Goal: Task Accomplishment & Management: Manage account settings

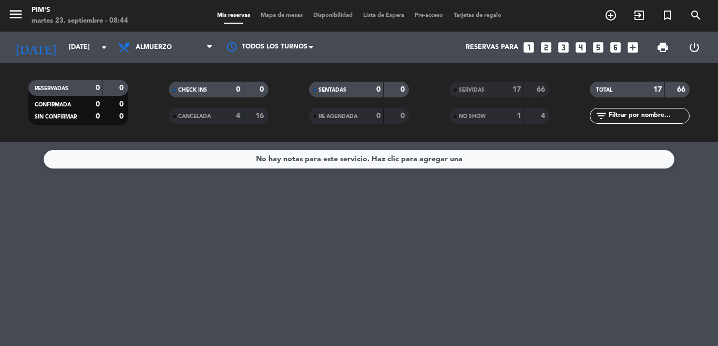
click at [263, 225] on div "No hay notas para este servicio. Haz clic para agregar una" at bounding box center [359, 244] width 718 height 204
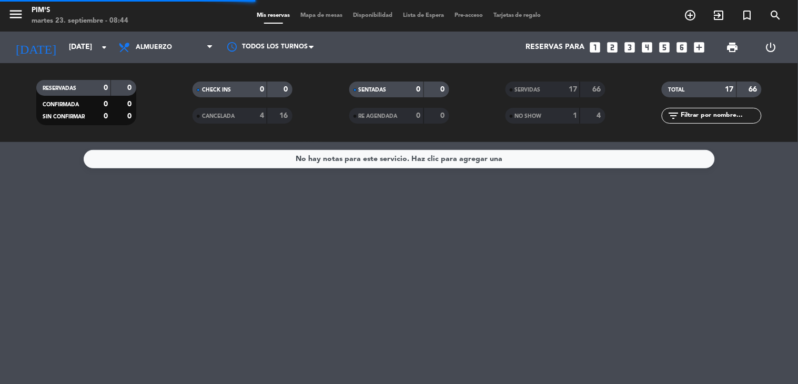
drag, startPoint x: 578, startPoint y: 14, endPoint x: 463, endPoint y: 230, distance: 244.9
click at [463, 230] on div "No hay notas para este servicio. Haz clic para agregar una" at bounding box center [399, 263] width 798 height 242
click at [718, 49] on icon "power_settings_new" at bounding box center [771, 47] width 13 height 13
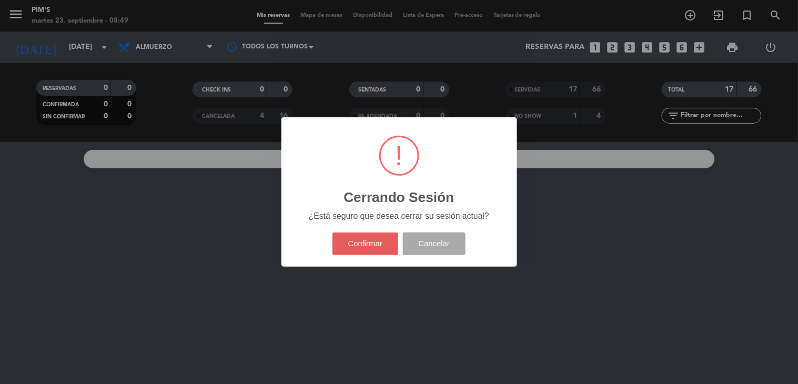
click at [366, 247] on button "Confirmar" at bounding box center [365, 243] width 66 height 23
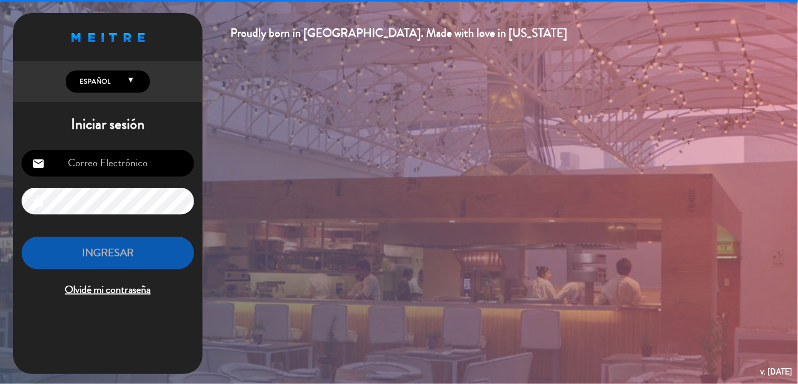
click at [97, 159] on input "email" at bounding box center [108, 163] width 172 height 27
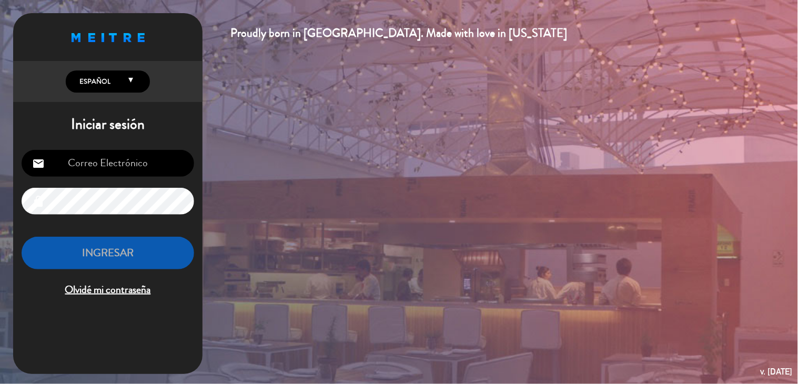
type input "[EMAIL_ADDRESS][DOMAIN_NAME]"
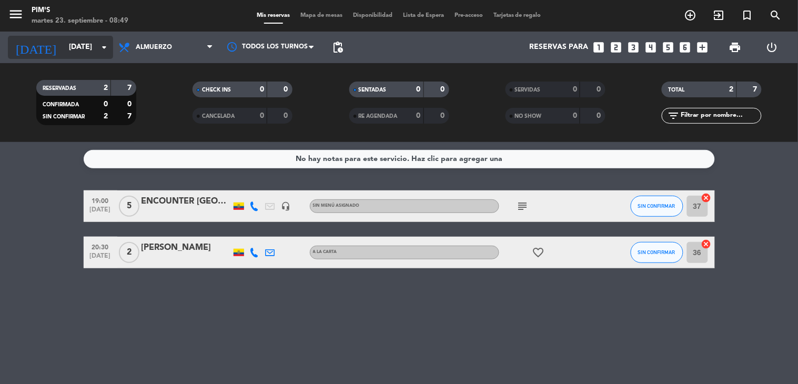
click at [93, 46] on input "[DATE]" at bounding box center [114, 47] width 100 height 19
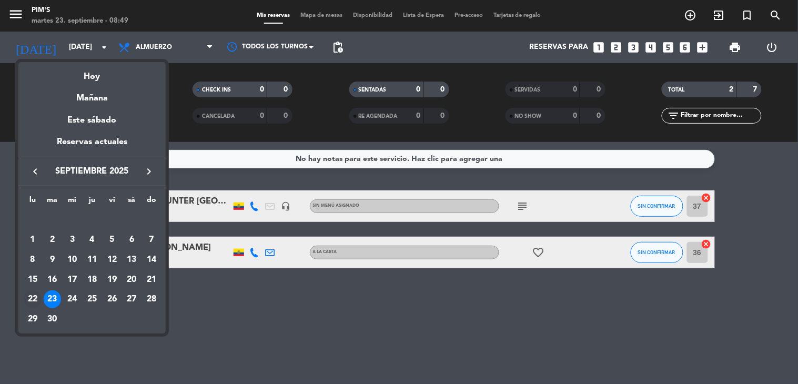
click at [34, 295] on div "22" at bounding box center [33, 299] width 18 height 18
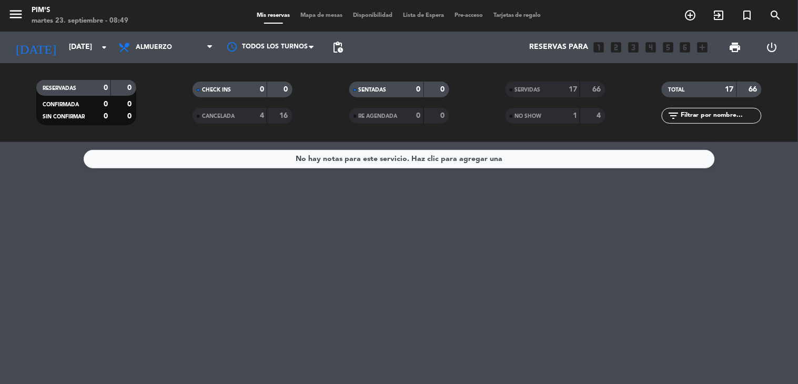
click at [224, 112] on div "CANCELADA" at bounding box center [219, 116] width 48 height 12
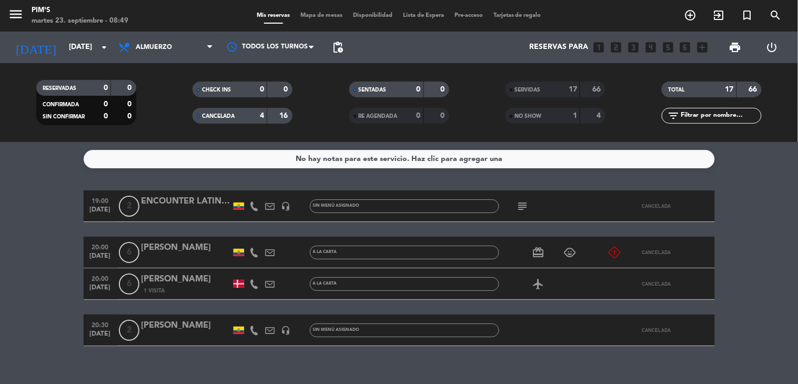
click at [516, 204] on icon "subject" at bounding box center [522, 206] width 13 height 13
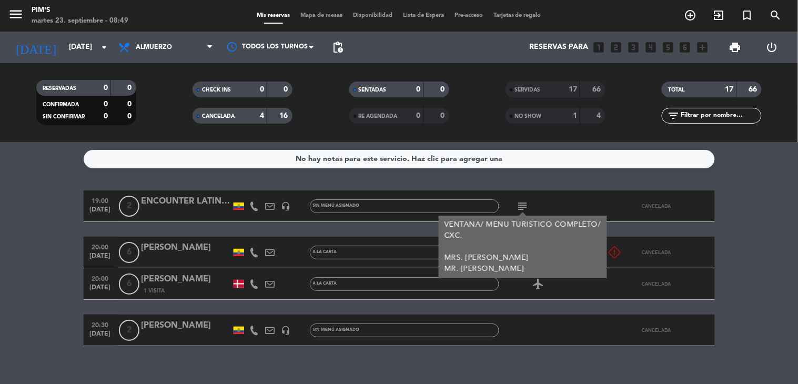
click at [402, 345] on div "No hay notas para este servicio. Haz clic para agregar una 19:00 [DATE] 2 ENCOU…" at bounding box center [399, 263] width 798 height 242
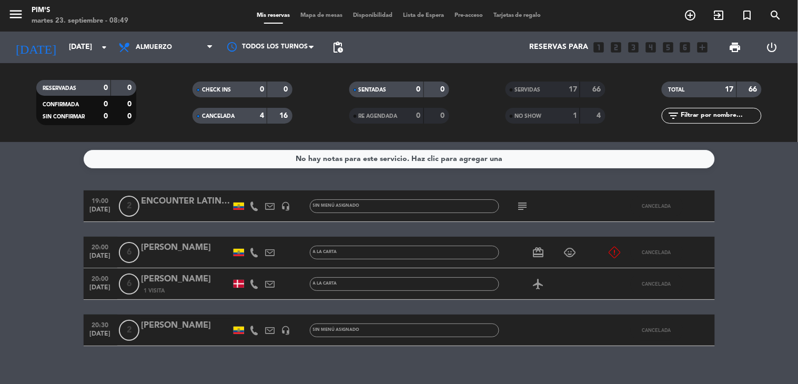
click at [282, 328] on icon "headset_mic" at bounding box center [285, 330] width 9 height 9
click at [284, 203] on icon "headset_mic" at bounding box center [285, 205] width 9 height 9
click at [222, 114] on span "CANCELADA" at bounding box center [218, 116] width 33 height 5
click at [533, 111] on div "NO SHOW" at bounding box center [532, 116] width 48 height 12
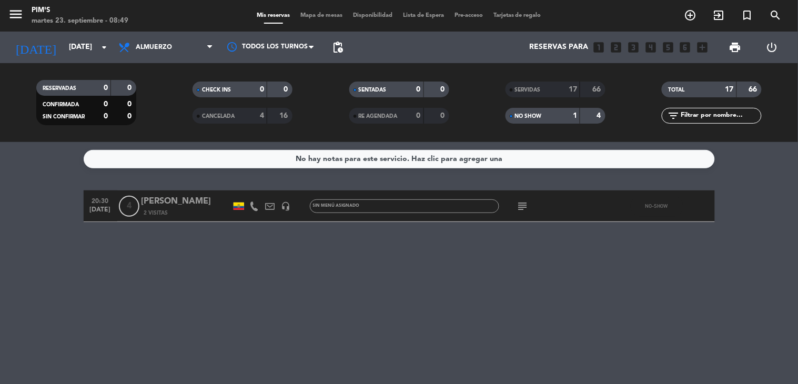
click at [519, 203] on icon "subject" at bounding box center [522, 206] width 13 height 13
click at [285, 200] on div "headset_mic" at bounding box center [286, 205] width 16 height 31
click at [286, 204] on icon "headset_mic" at bounding box center [285, 205] width 9 height 9
click at [534, 87] on span "SERVIDAS" at bounding box center [528, 89] width 26 height 5
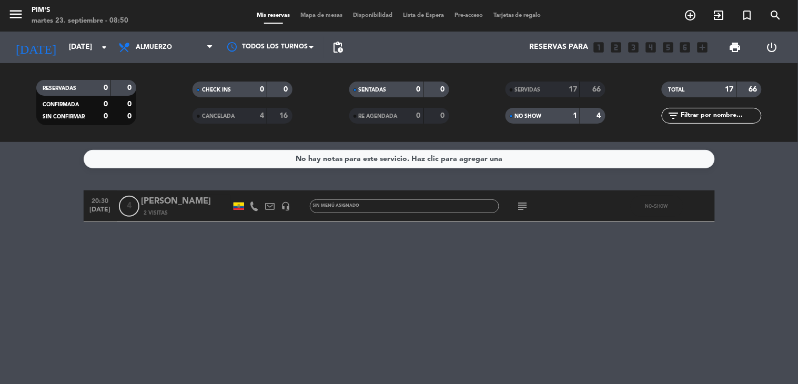
click at [521, 119] on div "NO SHOW" at bounding box center [532, 116] width 48 height 12
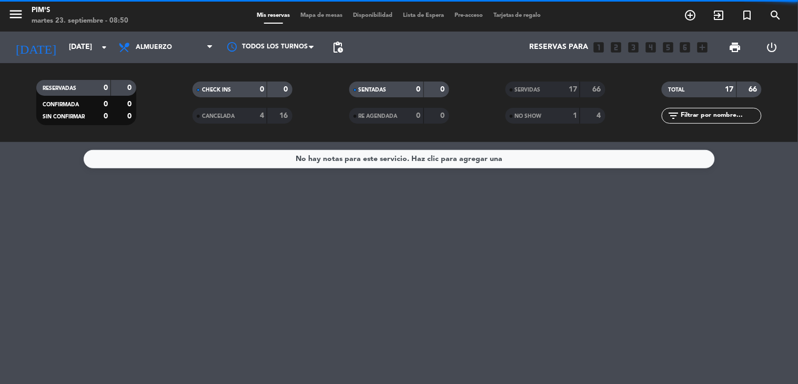
click at [518, 93] on div "SERVIDAS" at bounding box center [532, 90] width 48 height 12
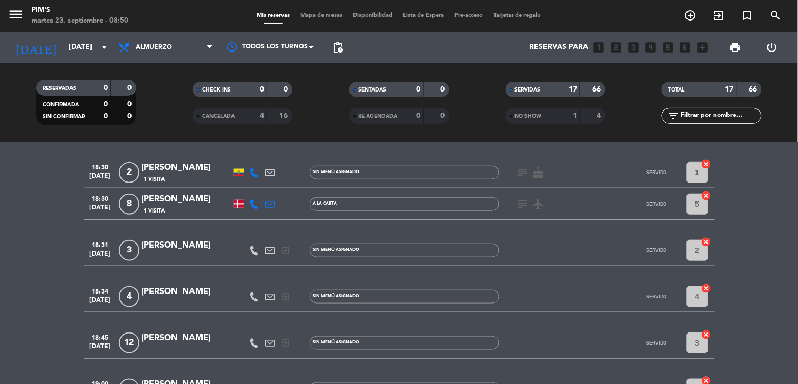
scroll to position [134, 0]
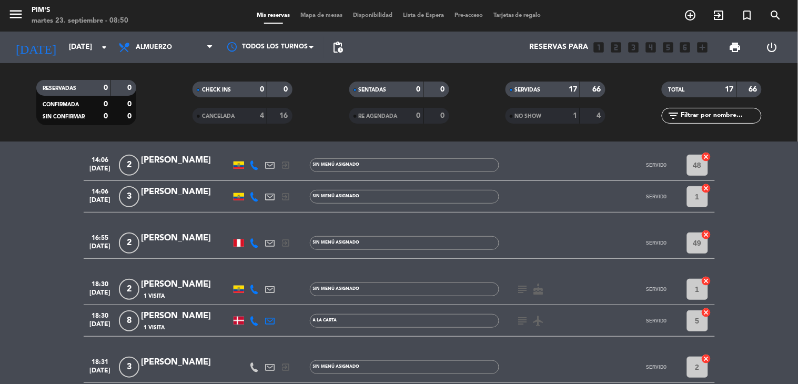
click at [516, 286] on icon "subject" at bounding box center [522, 289] width 13 height 13
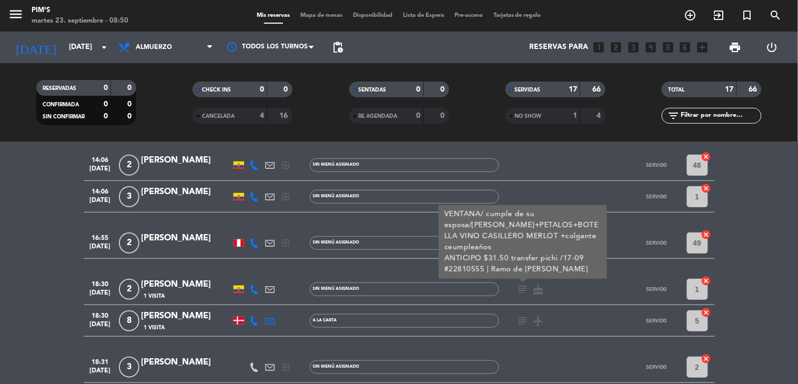
click at [516, 321] on icon "subject" at bounding box center [522, 320] width 13 height 13
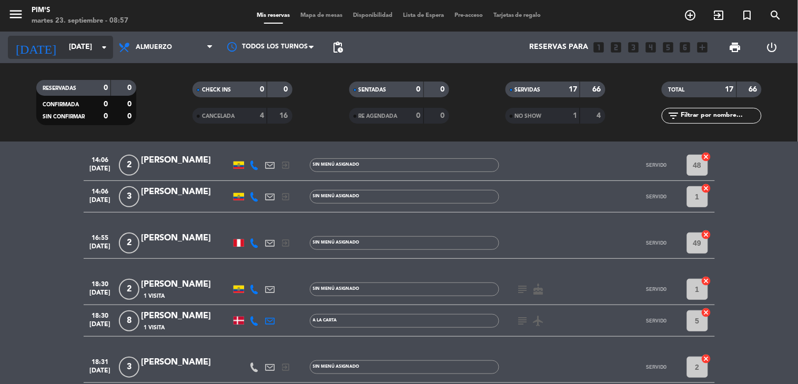
click at [97, 49] on input "[DATE]" at bounding box center [114, 47] width 100 height 19
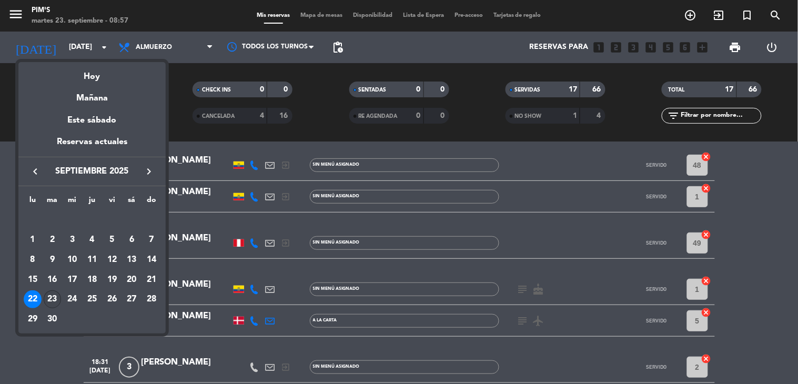
click at [46, 297] on div "23" at bounding box center [53, 299] width 18 height 18
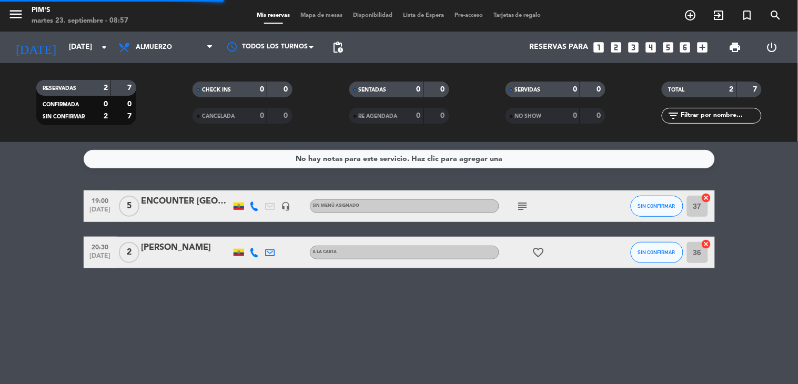
scroll to position [0, 0]
click at [524, 205] on icon "subject" at bounding box center [522, 206] width 13 height 13
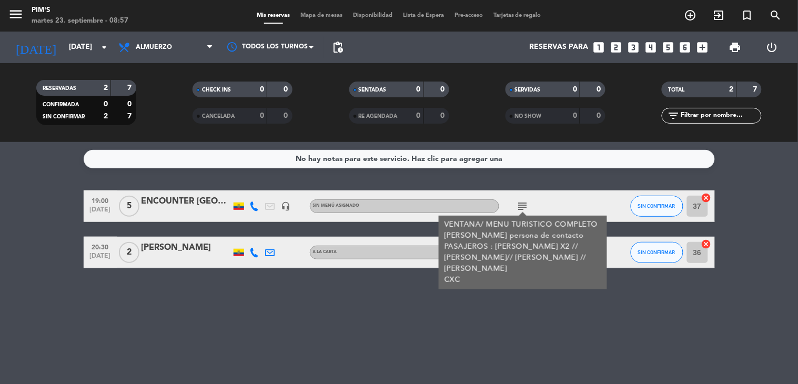
click at [532, 345] on div "No hay notas para este servicio. Haz clic para agregar una 19:00 [DATE] 5 ENCOU…" at bounding box center [399, 263] width 798 height 242
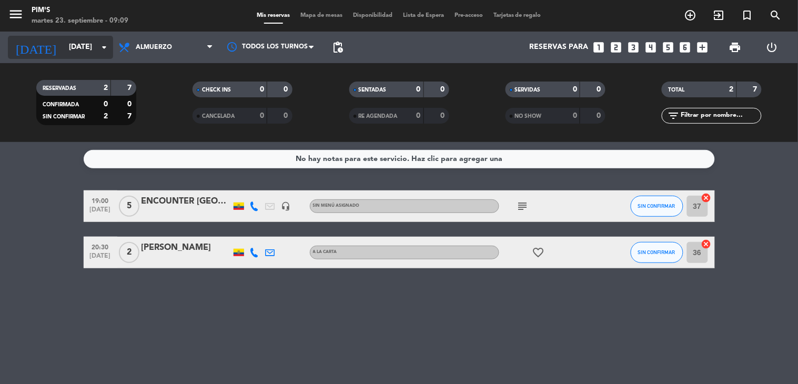
click at [99, 43] on icon "arrow_drop_down" at bounding box center [104, 47] width 13 height 13
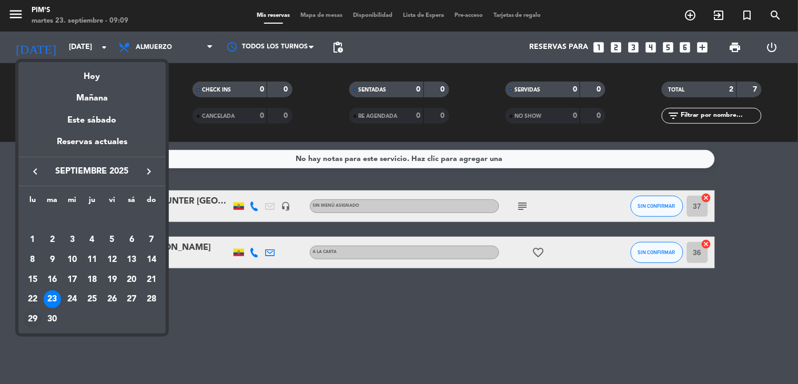
click at [34, 321] on div "29" at bounding box center [33, 319] width 18 height 18
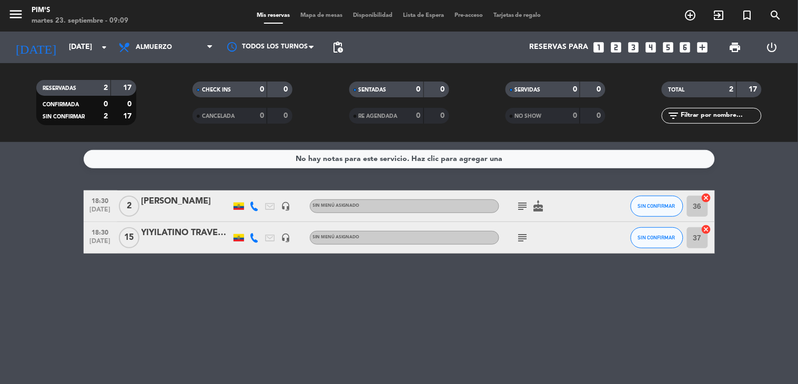
click at [280, 238] on div "headset_mic" at bounding box center [286, 237] width 16 height 31
click at [285, 238] on icon "headset_mic" at bounding box center [285, 237] width 9 height 9
click at [282, 279] on div "No hay notas para este servicio. Haz clic para agregar una 18:30 [DATE] 2 [PERS…" at bounding box center [399, 263] width 798 height 242
click at [185, 235] on div "YIYILATINO TRAVEL CIA. LTDA." at bounding box center [185, 233] width 89 height 14
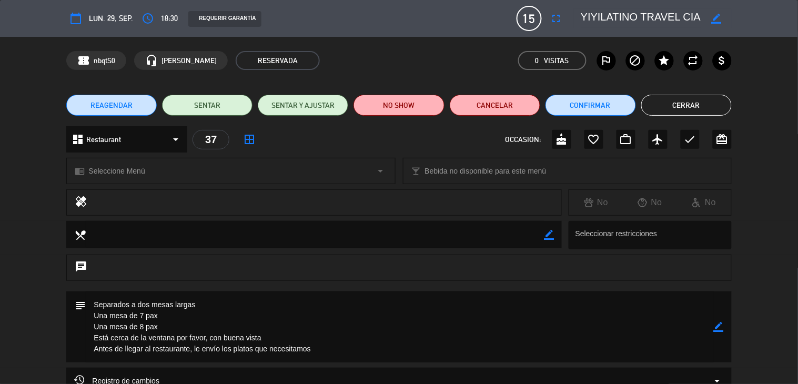
click at [674, 98] on button "Cerrar" at bounding box center [686, 105] width 90 height 21
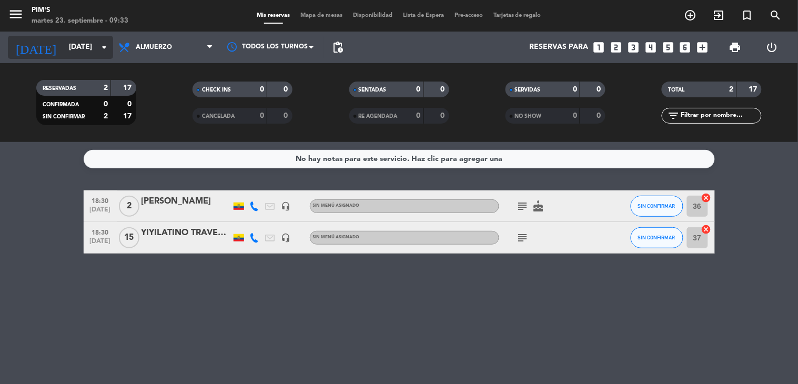
click at [96, 46] on input "[DATE]" at bounding box center [114, 47] width 100 height 19
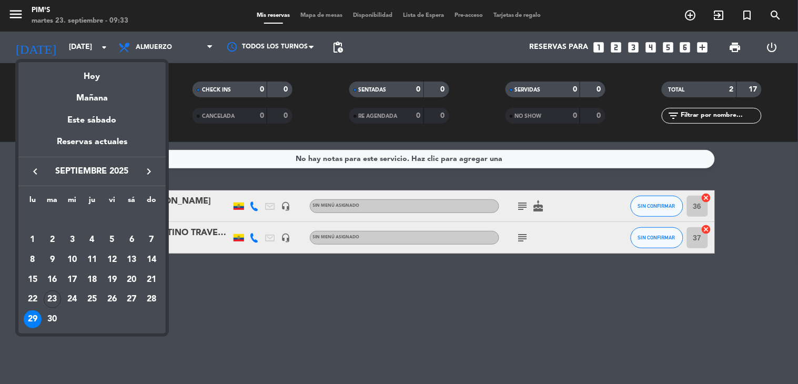
click at [145, 174] on icon "keyboard_arrow_right" at bounding box center [149, 171] width 13 height 13
click at [88, 275] on div "18" at bounding box center [92, 280] width 18 height 18
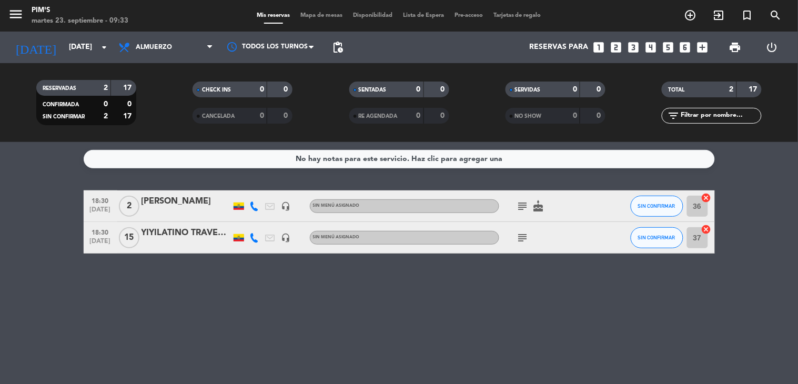
type input "[DEMOGRAPHIC_DATA][DATE]"
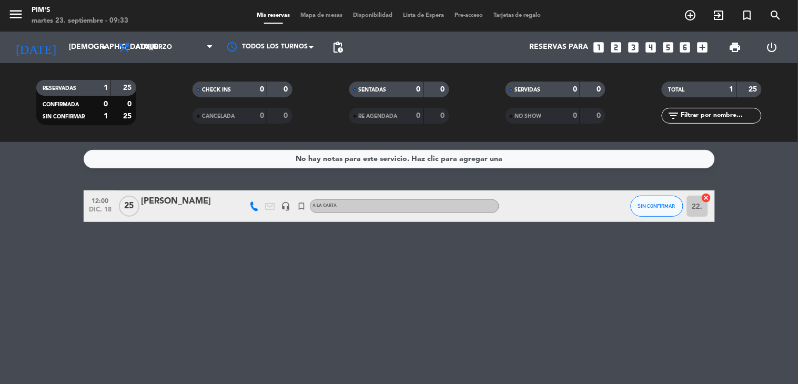
click at [287, 204] on icon "headset_mic" at bounding box center [285, 205] width 9 height 9
click at [176, 196] on div "[PERSON_NAME]" at bounding box center [185, 202] width 89 height 14
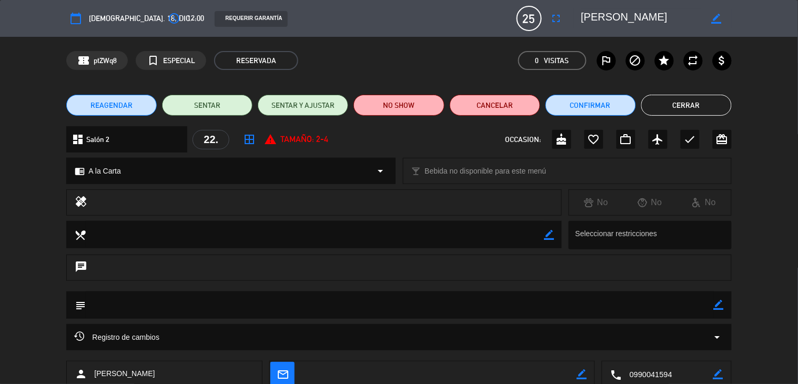
click at [716, 302] on div "subject border_color" at bounding box center [398, 304] width 665 height 27
click at [714, 307] on icon "border_color" at bounding box center [719, 305] width 10 height 10
click at [601, 307] on textarea at bounding box center [399, 304] width 627 height 27
click at [714, 303] on icon at bounding box center [719, 305] width 10 height 10
click at [714, 302] on icon "border_color" at bounding box center [719, 305] width 10 height 10
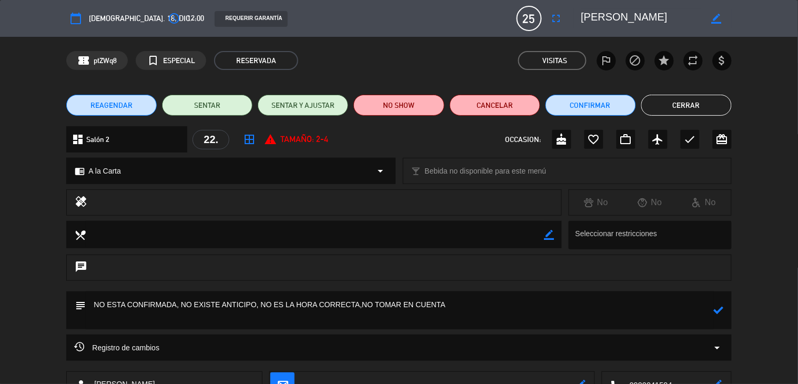
click at [714, 311] on icon at bounding box center [719, 310] width 10 height 10
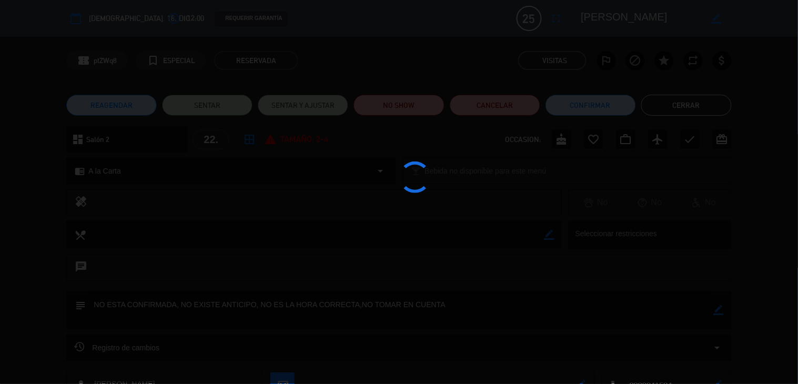
type textarea "NO ESTA CONFIRMADA, NO EXISTE ANTICIPO, NO ES LA HORA CORRECTA,NO TOMAR EN CUEN…"
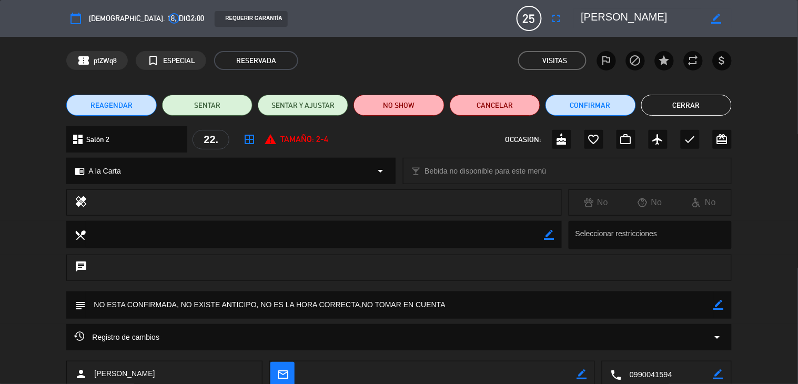
click at [697, 101] on button "Cerrar" at bounding box center [686, 105] width 90 height 21
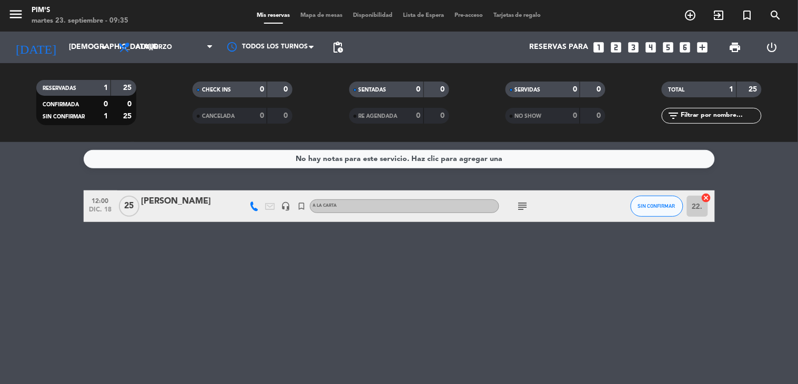
click at [186, 198] on div "[PERSON_NAME]" at bounding box center [185, 202] width 89 height 14
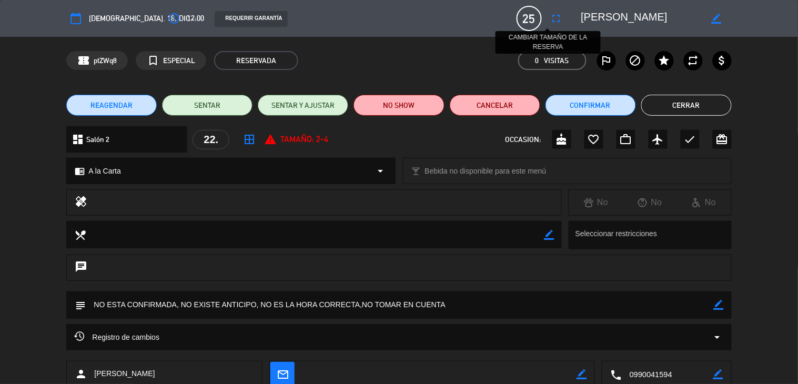
click at [550, 12] on icon "fullscreen" at bounding box center [556, 18] width 13 height 13
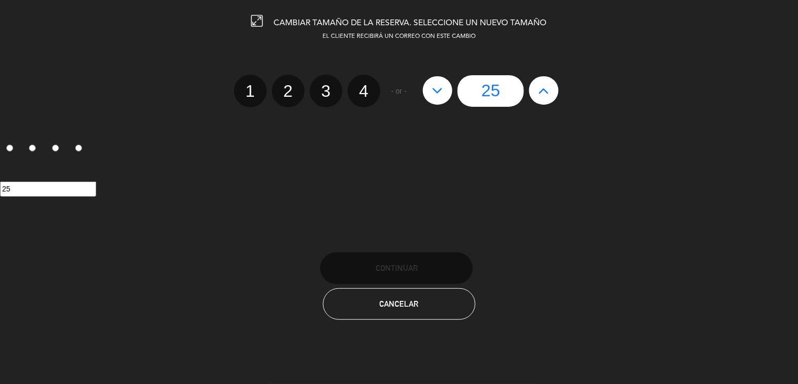
click at [429, 88] on button at bounding box center [437, 90] width 29 height 28
type input "24"
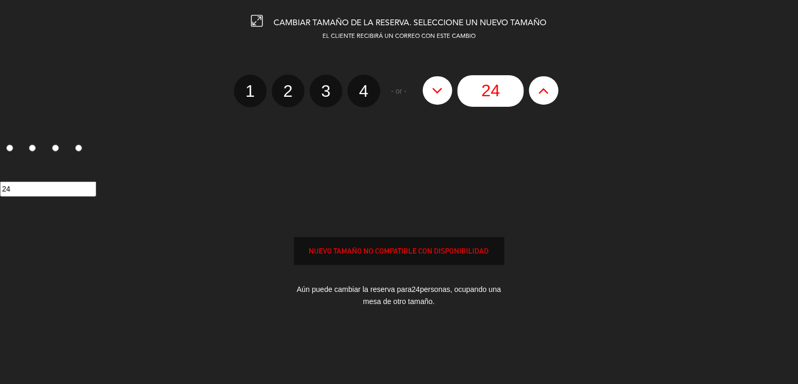
click at [432, 88] on icon at bounding box center [437, 90] width 11 height 17
type input "23"
click at [432, 88] on icon at bounding box center [437, 90] width 11 height 17
type input "22"
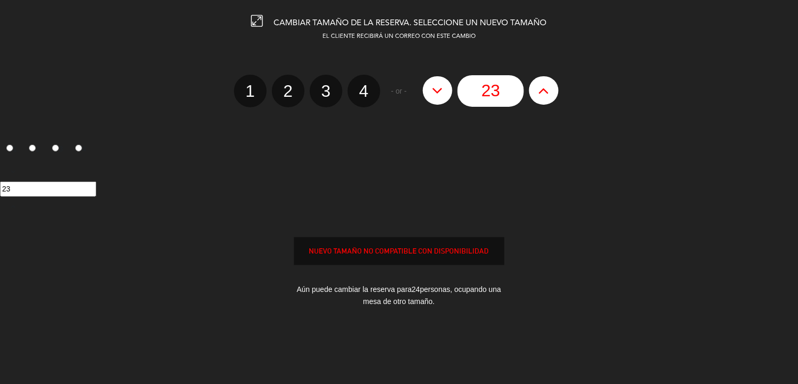
type input "22"
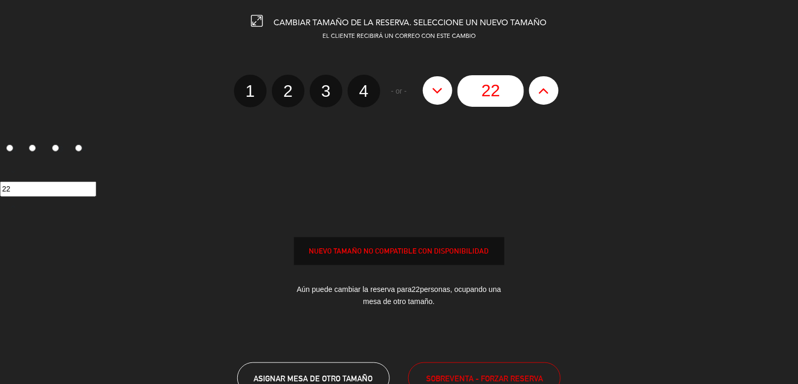
click at [432, 88] on icon at bounding box center [437, 90] width 11 height 17
type input "21"
click at [432, 88] on icon at bounding box center [437, 90] width 11 height 17
type input "20"
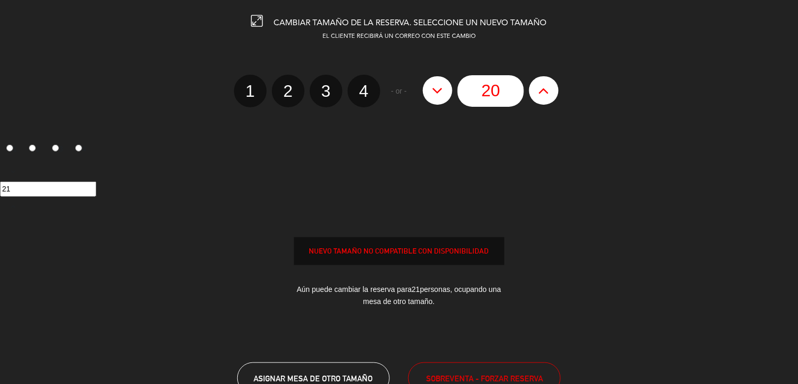
type input "20"
click at [432, 88] on icon at bounding box center [437, 90] width 11 height 17
type input "19"
click at [432, 88] on icon at bounding box center [437, 90] width 11 height 17
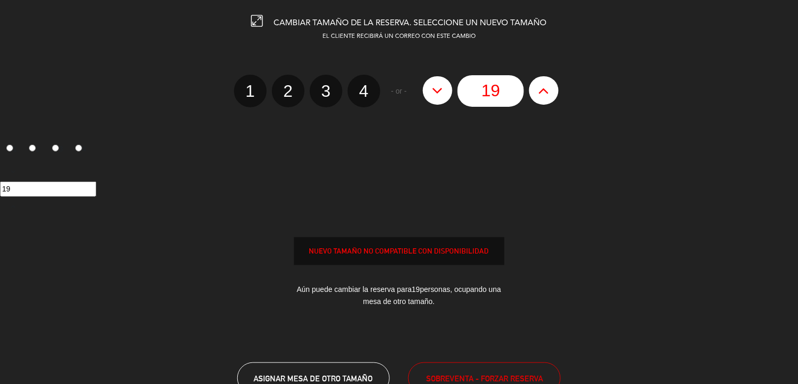
type input "18"
click at [432, 88] on icon at bounding box center [437, 90] width 11 height 17
type input "17"
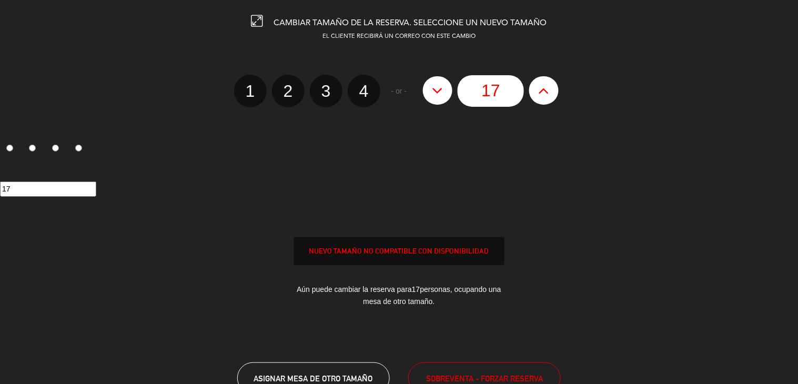
click at [432, 88] on icon at bounding box center [437, 90] width 11 height 17
type input "16"
click at [432, 88] on icon at bounding box center [437, 90] width 11 height 17
type input "15"
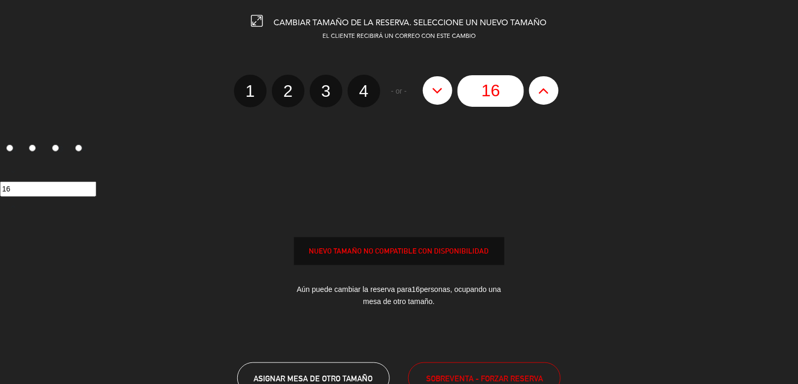
type input "15"
click at [432, 88] on icon at bounding box center [437, 90] width 11 height 17
type input "14"
click at [432, 88] on icon at bounding box center [437, 90] width 11 height 17
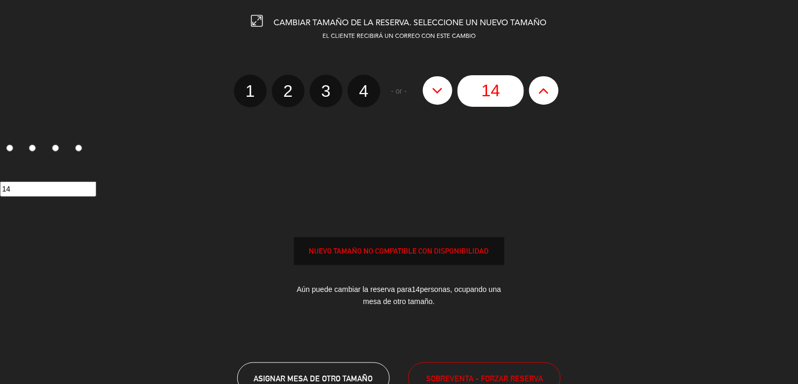
type input "13"
click at [432, 88] on icon at bounding box center [437, 90] width 11 height 17
type input "12"
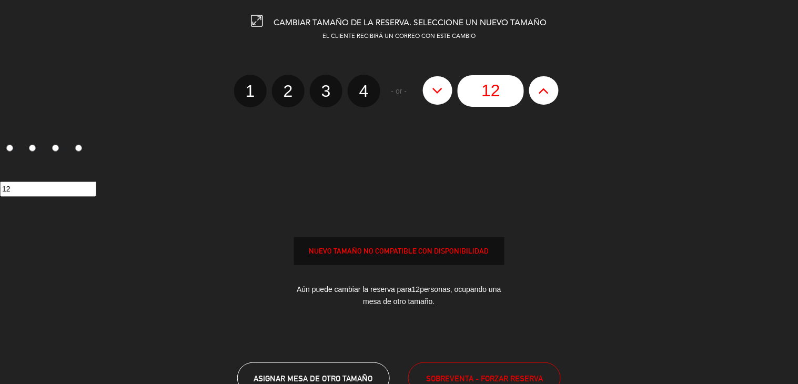
click at [432, 88] on icon at bounding box center [437, 90] width 11 height 17
type input "11"
click at [432, 88] on icon at bounding box center [437, 90] width 11 height 17
type input "10"
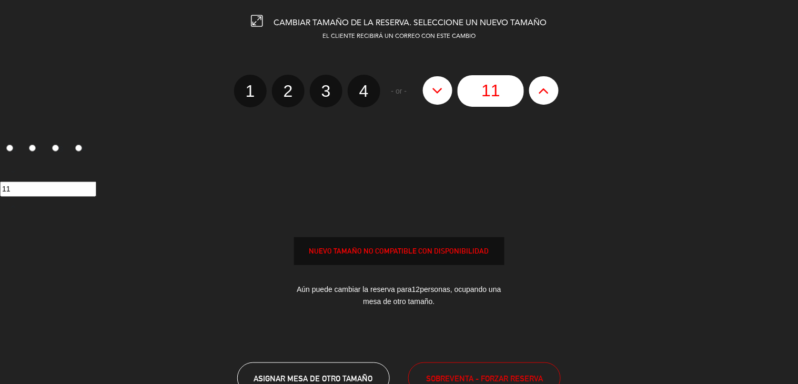
type input "10"
click at [432, 88] on icon at bounding box center [437, 90] width 11 height 17
type input "9"
click at [432, 88] on icon at bounding box center [437, 90] width 11 height 17
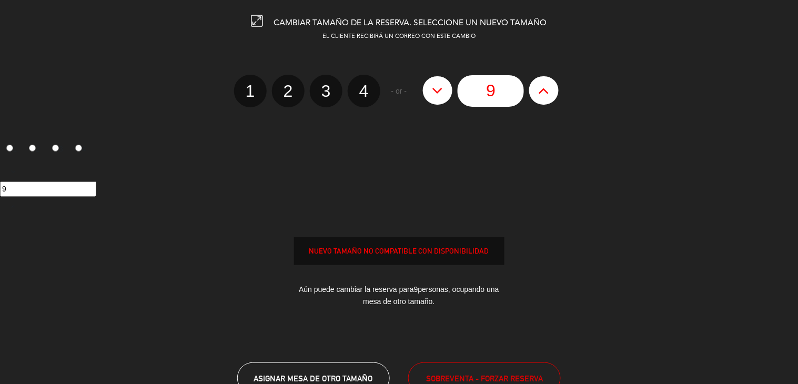
type input "8"
click at [432, 88] on icon at bounding box center [437, 90] width 11 height 17
type input "7"
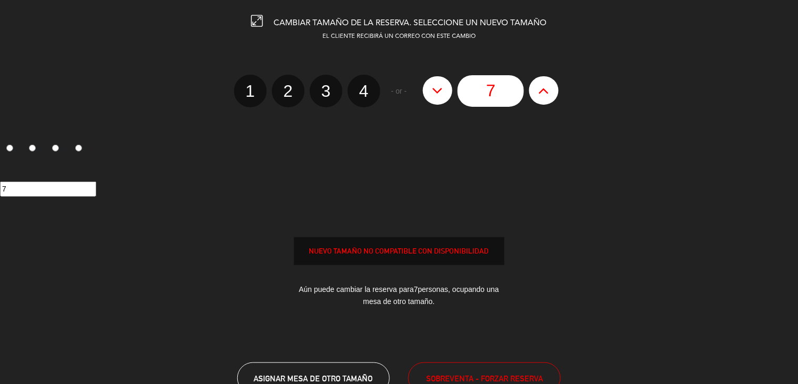
click at [432, 88] on icon at bounding box center [437, 90] width 11 height 17
type input "6"
click at [432, 88] on icon at bounding box center [437, 90] width 11 height 17
type input "5"
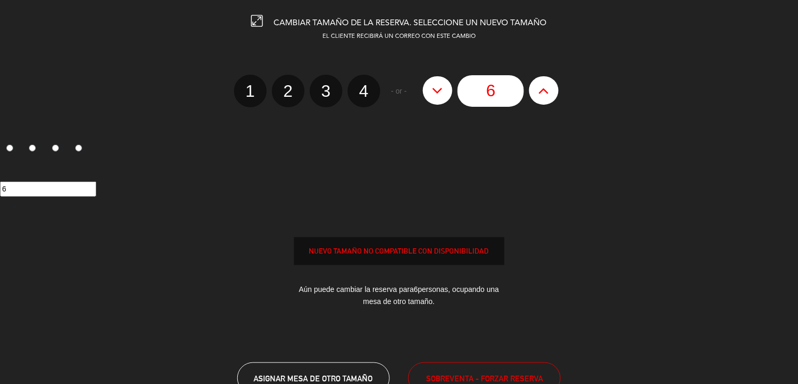
type input "5"
click at [432, 88] on icon at bounding box center [437, 90] width 11 height 17
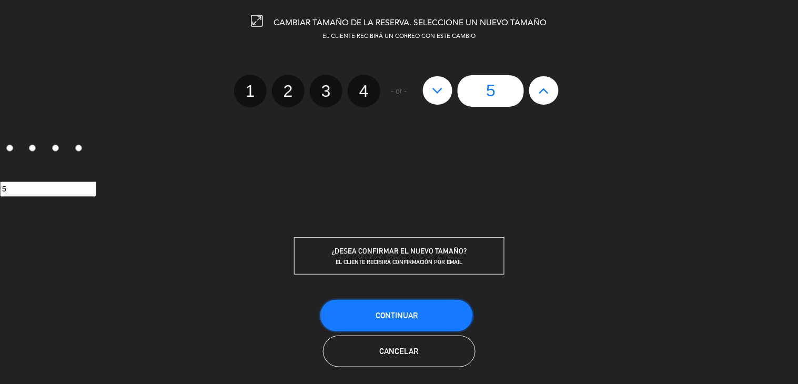
click at [409, 312] on span "Continuar" at bounding box center [396, 315] width 42 height 9
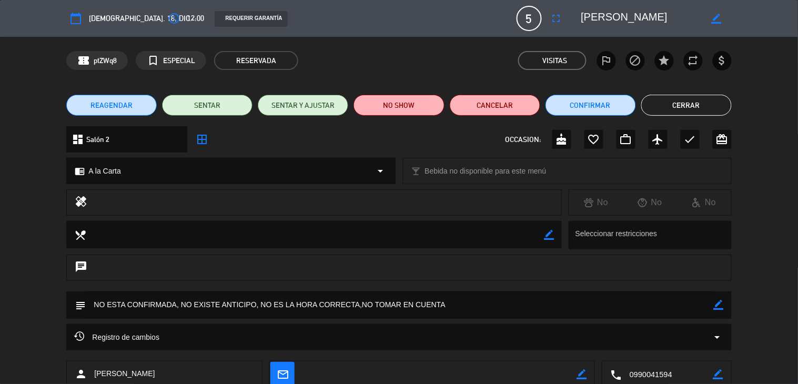
click at [664, 109] on button "Cerrar" at bounding box center [686, 105] width 90 height 21
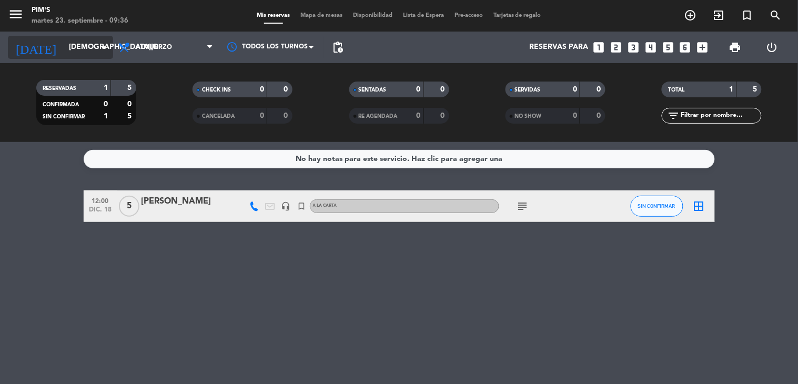
click at [96, 50] on input "[DEMOGRAPHIC_DATA][DATE]" at bounding box center [114, 47] width 100 height 19
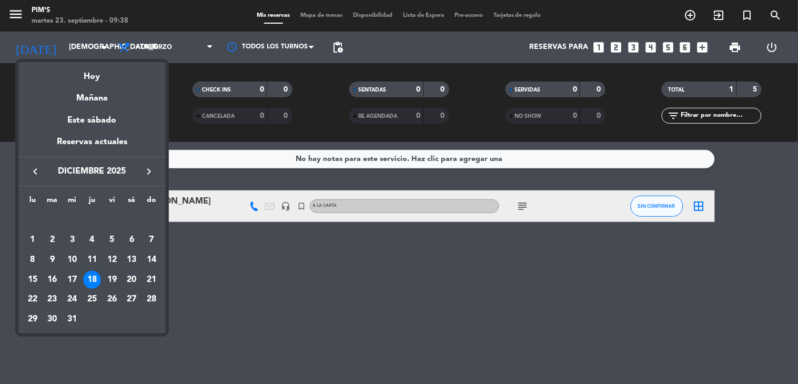
click at [208, 312] on div at bounding box center [399, 192] width 798 height 384
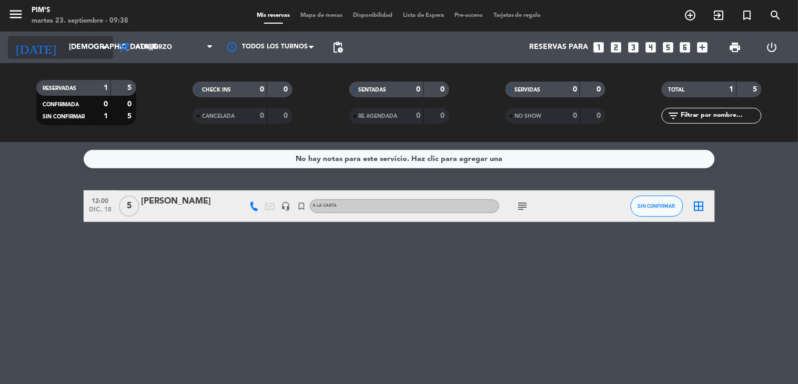
click at [101, 45] on icon "arrow_drop_down" at bounding box center [104, 47] width 13 height 13
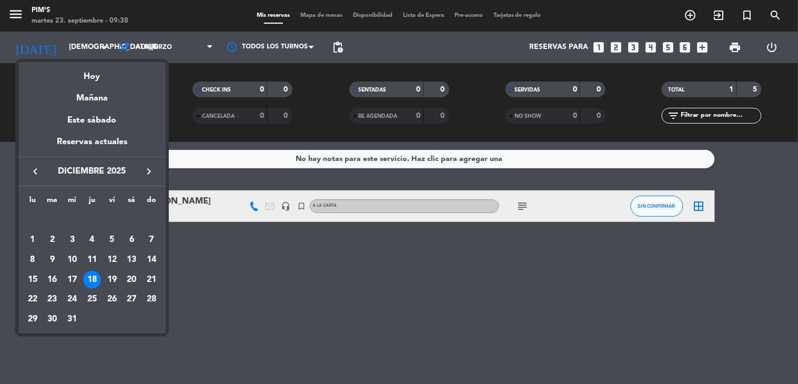
click at [26, 168] on button "keyboard_arrow_left" at bounding box center [35, 172] width 19 height 14
click at [33, 177] on icon "keyboard_arrow_left" at bounding box center [35, 171] width 13 height 13
click at [49, 314] on div "30" at bounding box center [53, 319] width 18 height 18
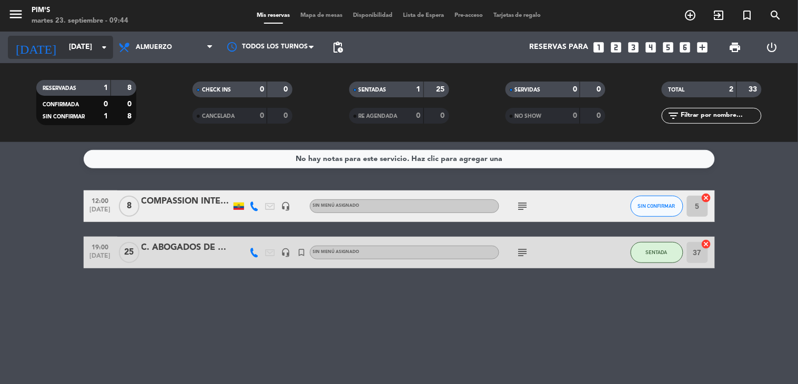
click at [89, 43] on input "[DATE]" at bounding box center [114, 47] width 100 height 19
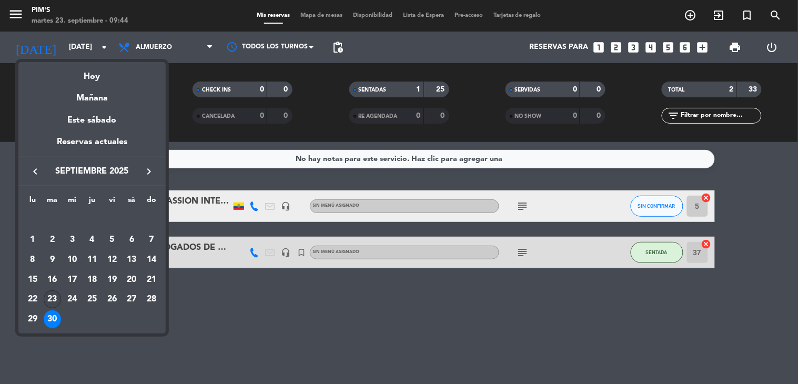
click at [48, 293] on div "23" at bounding box center [53, 299] width 18 height 18
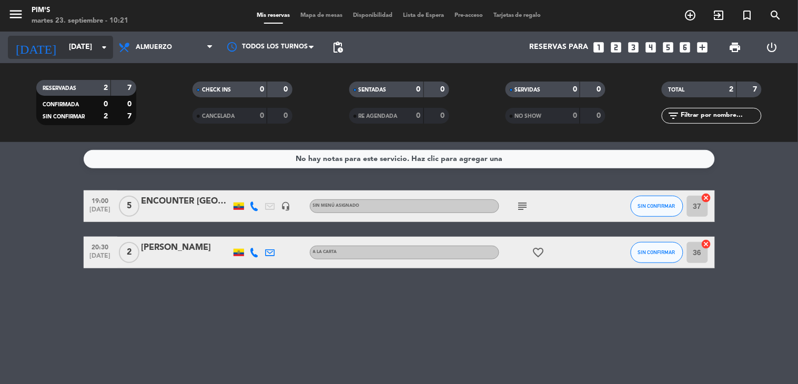
click at [104, 46] on icon "arrow_drop_down" at bounding box center [104, 47] width 13 height 13
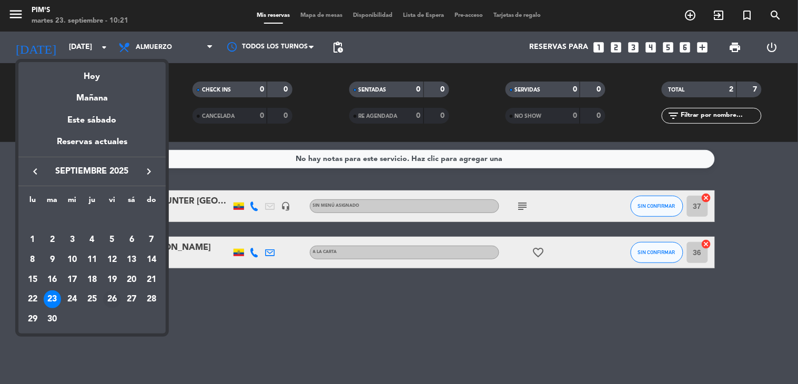
click at [107, 300] on div "26" at bounding box center [112, 299] width 18 height 18
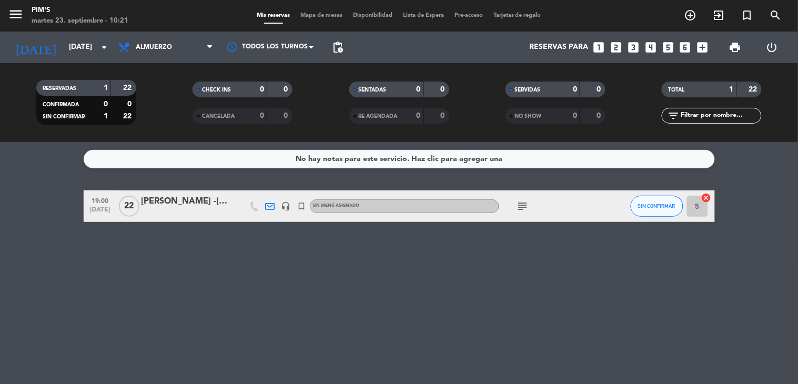
click at [290, 200] on div "headset_mic" at bounding box center [286, 205] width 16 height 31
click at [287, 208] on icon "headset_mic" at bounding box center [285, 205] width 9 height 9
click at [268, 229] on div "No hay notas para este servicio. Haz clic para agregar una 19:00 [DATE] [PERSON…" at bounding box center [399, 263] width 798 height 242
click at [520, 205] on icon "subject" at bounding box center [522, 206] width 13 height 13
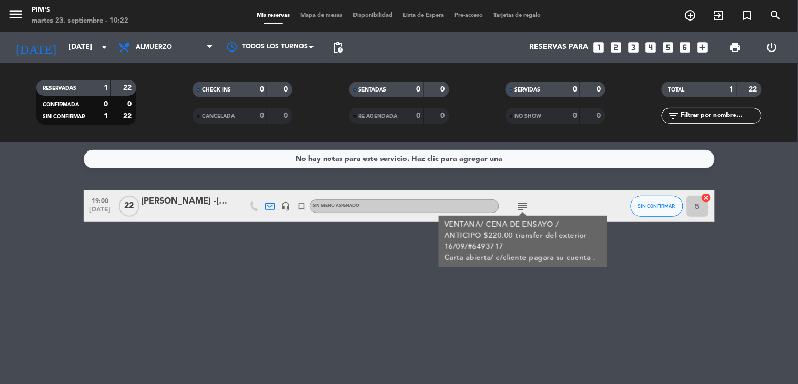
click at [259, 270] on div "No hay notas para este servicio. Haz clic para agregar una 19:00 [DATE] [PERSON…" at bounding box center [399, 263] width 798 height 242
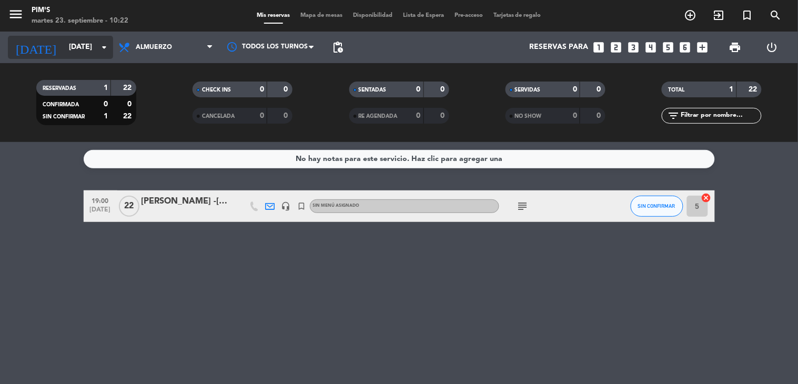
click at [86, 48] on input "[DATE]" at bounding box center [114, 47] width 100 height 19
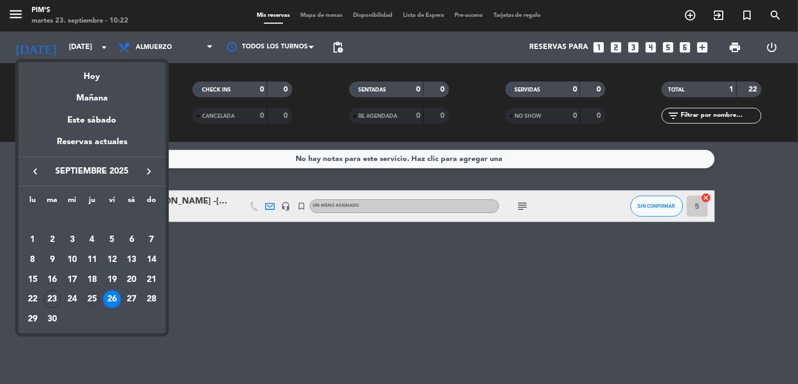
click at [95, 298] on div "25" at bounding box center [92, 299] width 18 height 18
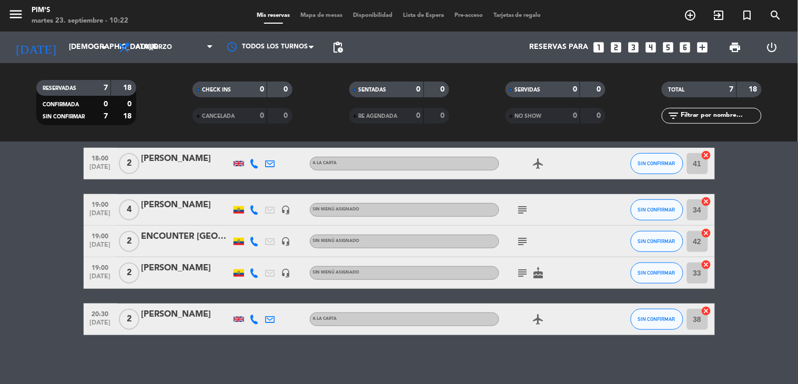
scroll to position [139, 0]
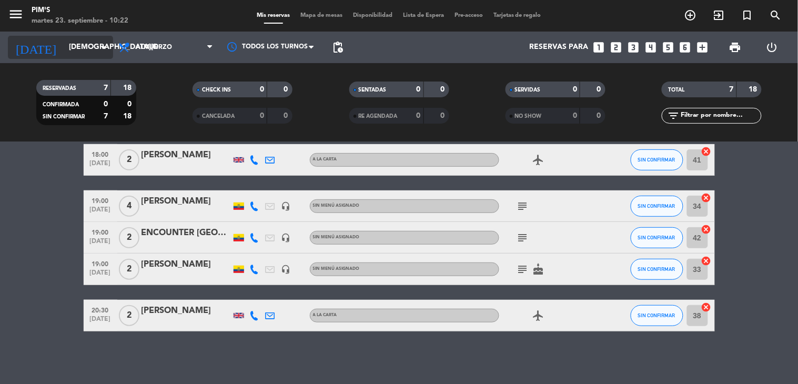
click at [98, 50] on icon "arrow_drop_down" at bounding box center [104, 47] width 13 height 13
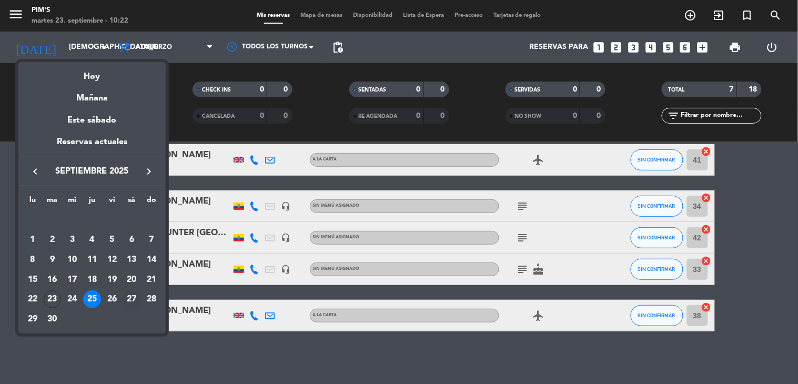
click at [136, 298] on div "27" at bounding box center [132, 299] width 18 height 18
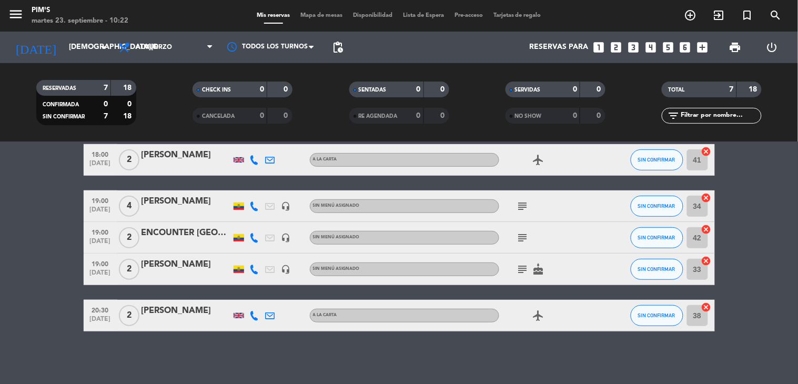
type input "[DATE]"
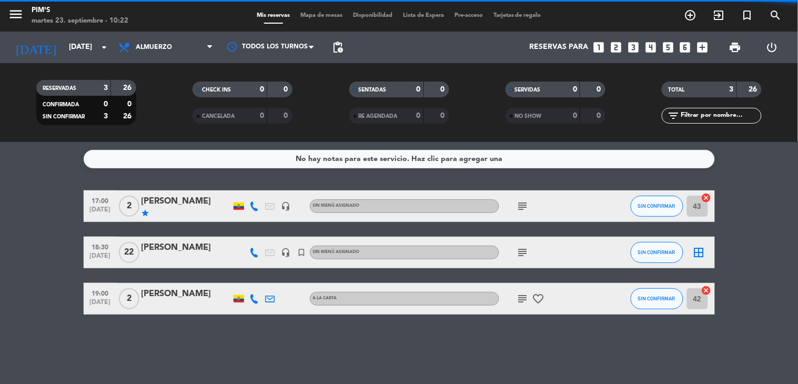
scroll to position [0, 0]
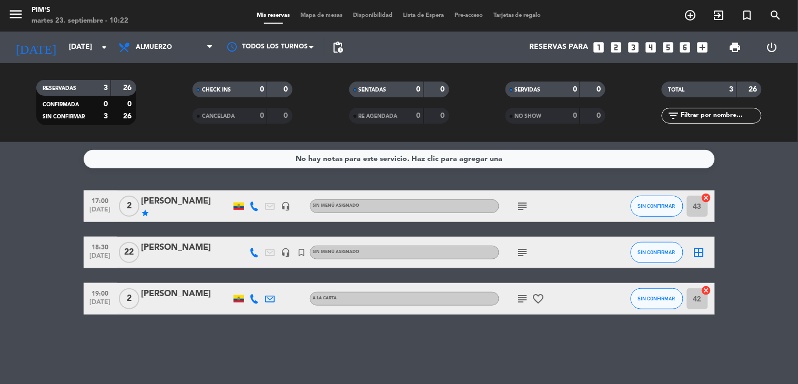
click at [521, 250] on icon "subject" at bounding box center [522, 252] width 13 height 13
